Goal: Information Seeking & Learning: Find specific fact

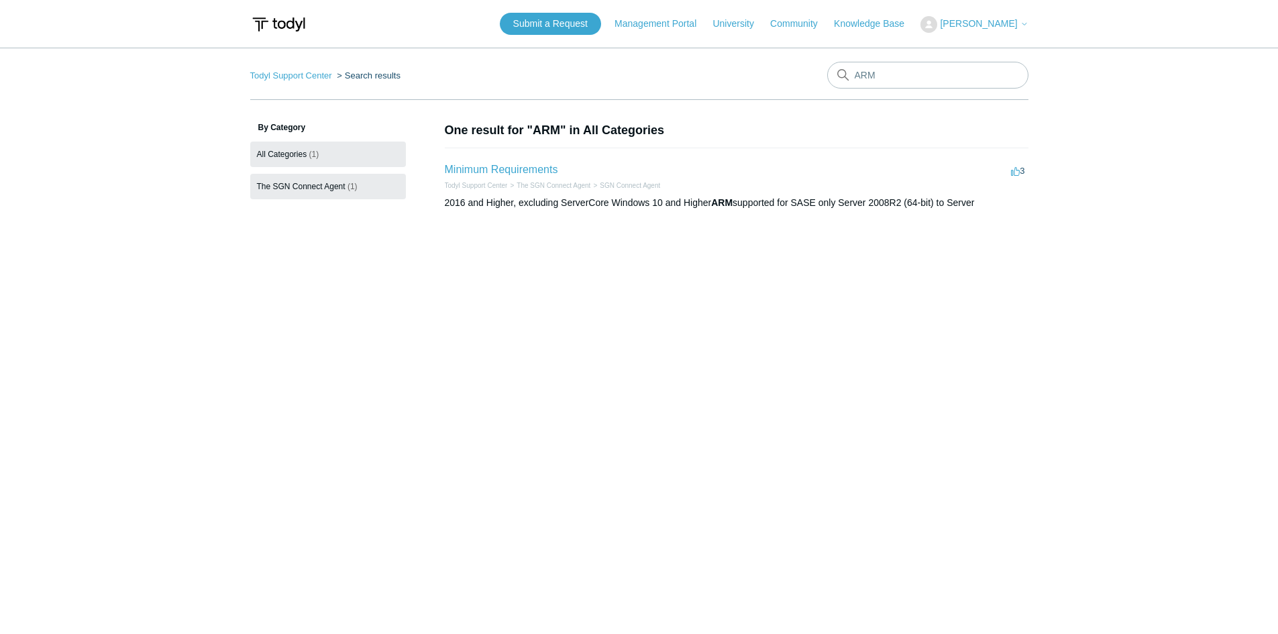
click at [344, 194] on link "The SGN Connect Agent (1)" at bounding box center [328, 186] width 156 height 25
click at [508, 171] on link "Minimum Requirements" at bounding box center [501, 169] width 113 height 11
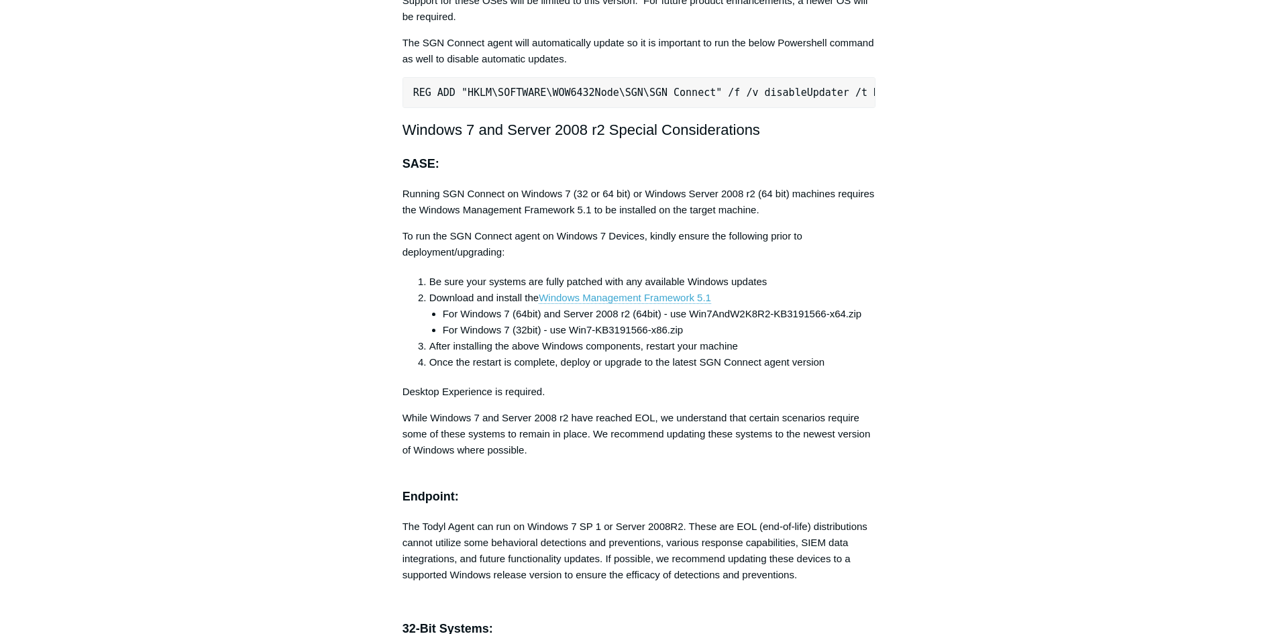
scroll to position [2817, 0]
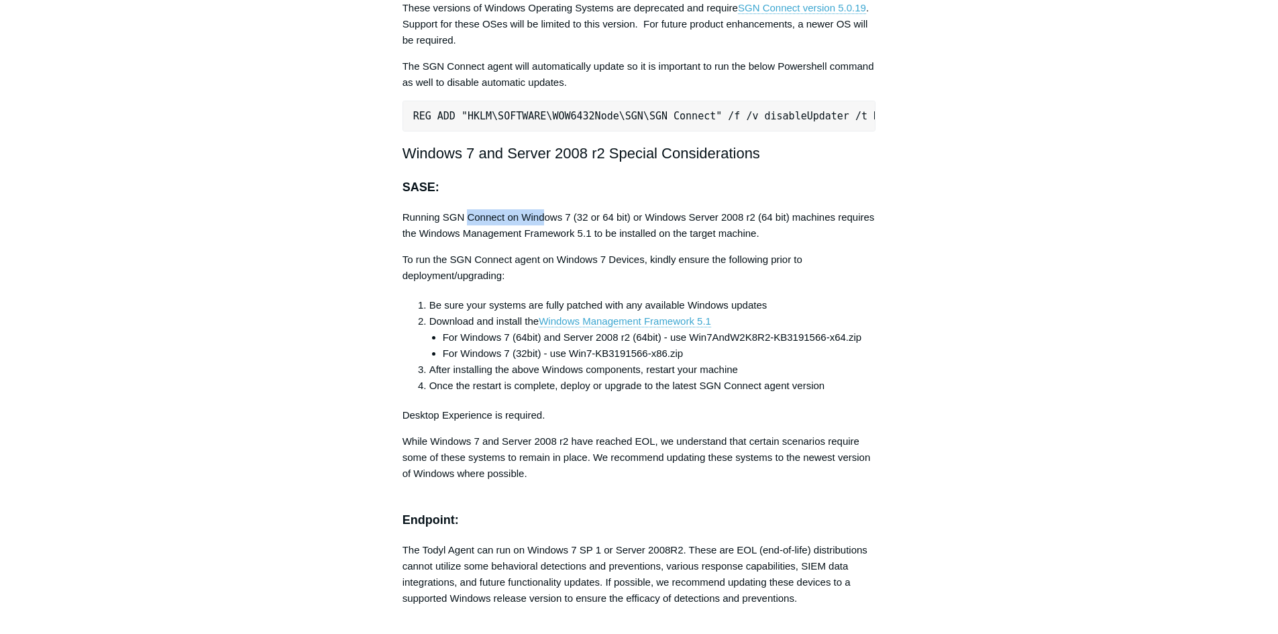
drag, startPoint x: 468, startPoint y: 229, endPoint x: 545, endPoint y: 229, distance: 77.1
click at [545, 229] on p "Running SGN Connect on Windows 7 (32 or 64 bit) or Windows Server 2008 r2 (64 b…" at bounding box center [639, 225] width 474 height 32
click at [494, 266] on p "To run the SGN Connect agent on Windows 7 Devices, kindly ensure the following …" at bounding box center [639, 268] width 474 height 32
click at [556, 266] on p "To run the SGN Connect agent on Windows 7 Devices, kindly ensure the following …" at bounding box center [639, 268] width 474 height 32
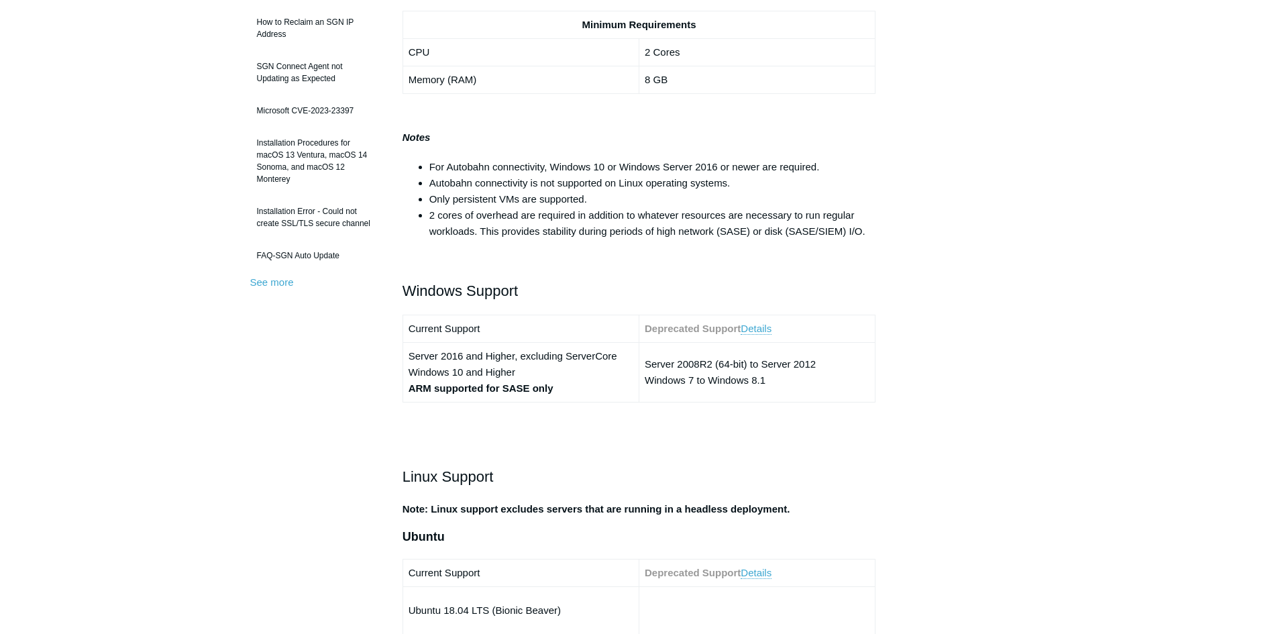
scroll to position [335, 0]
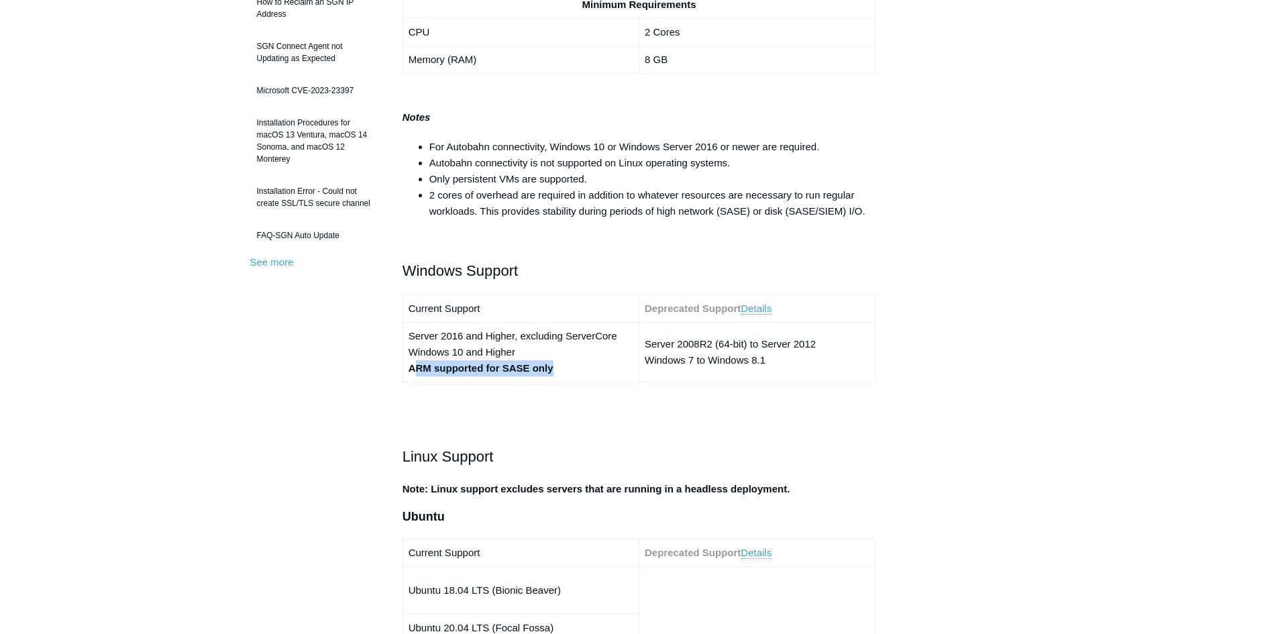
drag, startPoint x: 549, startPoint y: 373, endPoint x: 411, endPoint y: 382, distance: 139.2
click at [413, 382] on table "Current Support Deprecated Support Details Server 2016 and Higher, excluding Se…" at bounding box center [639, 338] width 474 height 88
click at [404, 382] on table "Current Support Deprecated Support Details Server 2016 and Higher, excluding Se…" at bounding box center [639, 338] width 474 height 88
drag, startPoint x: 409, startPoint y: 370, endPoint x: 568, endPoint y: 370, distance: 159.0
click at [568, 370] on td "Server 2016 and Higher, excluding ServerCore Windows 10 and Higher ARM supporte…" at bounding box center [520, 353] width 236 height 60
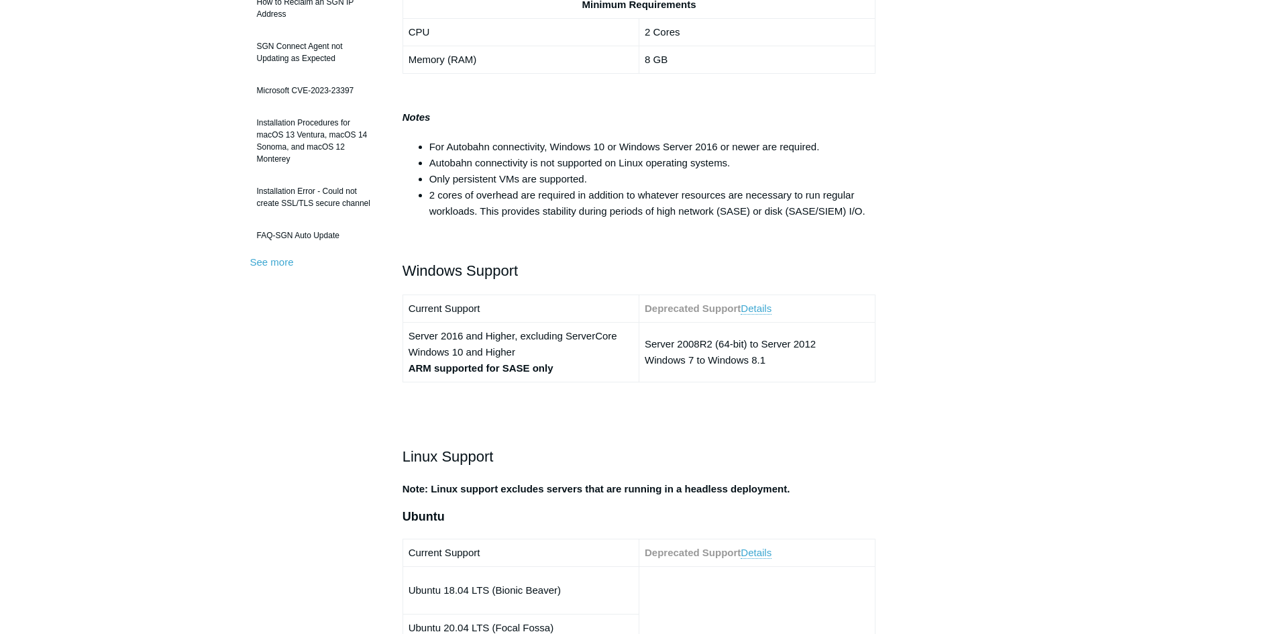
click at [655, 431] on p at bounding box center [639, 427] width 474 height 16
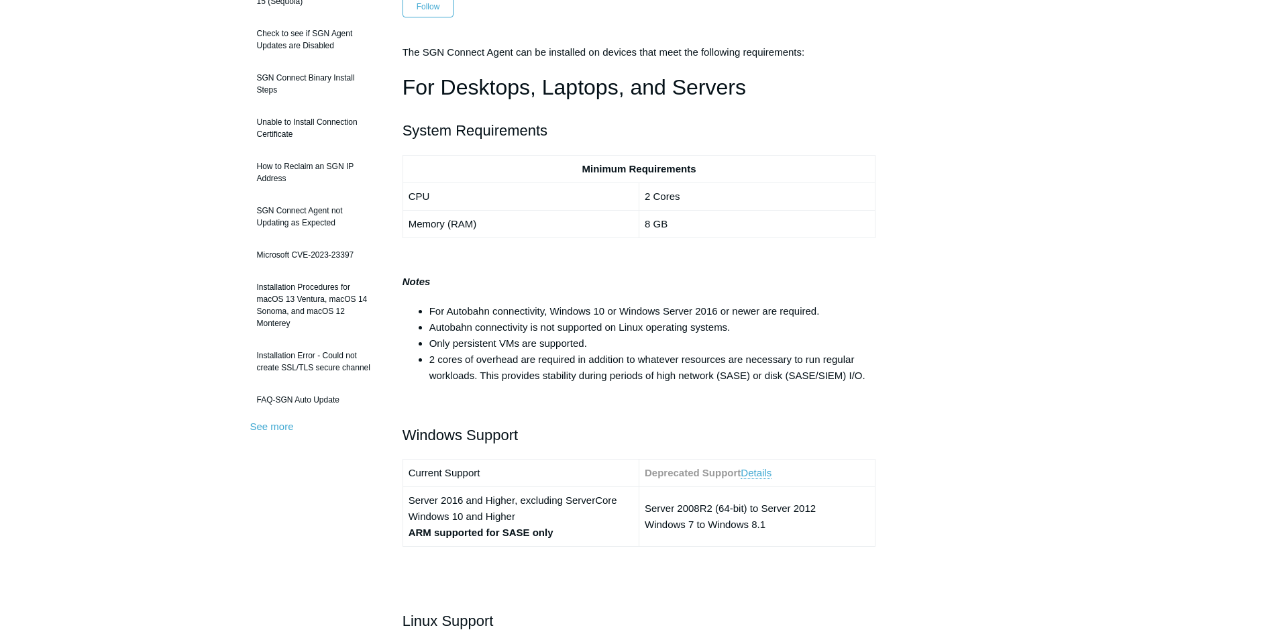
scroll to position [134, 0]
